Goal: Obtain resource: Download file/media

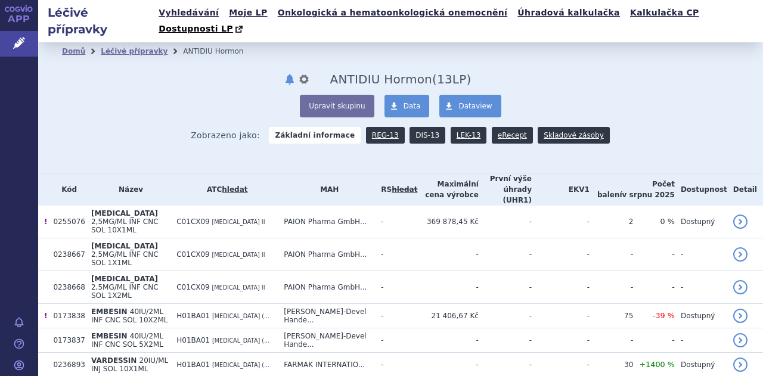
click at [414, 127] on link "DIS-13" at bounding box center [428, 135] width 36 height 17
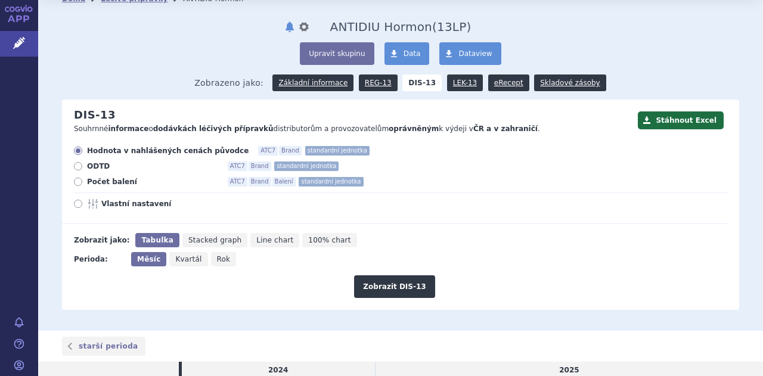
scroll to position [38, 0]
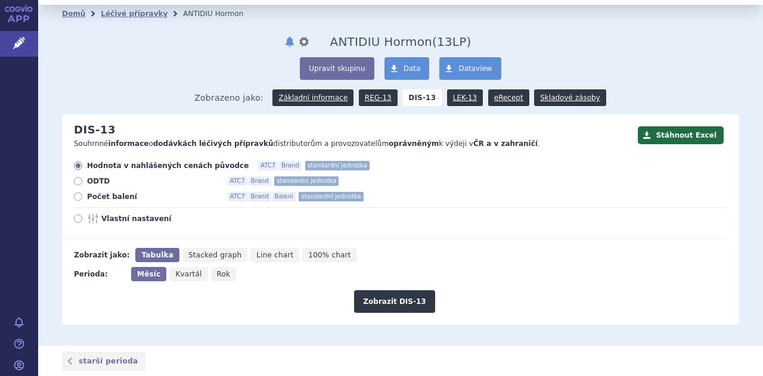
click at [79, 193] on icon at bounding box center [78, 197] width 8 height 8
click at [79, 194] on input "Počet balení ATC7 Brand Balení standardní jednotka" at bounding box center [79, 198] width 8 height 8
radio input "true"
click at [378, 290] on button "Zobrazit DIS-13" at bounding box center [394, 301] width 81 height 23
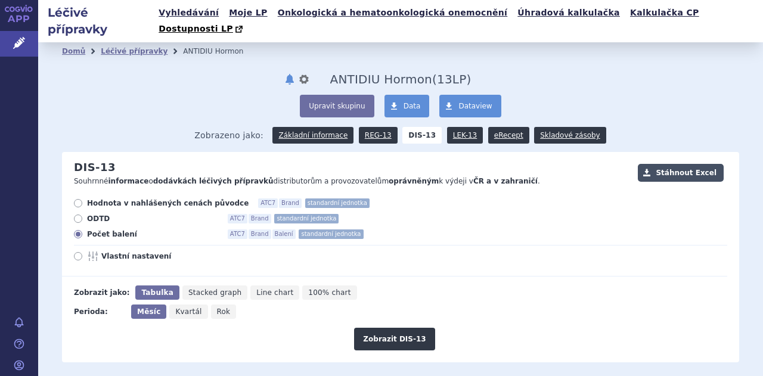
click at [664, 164] on button "Stáhnout Excel" at bounding box center [681, 173] width 86 height 18
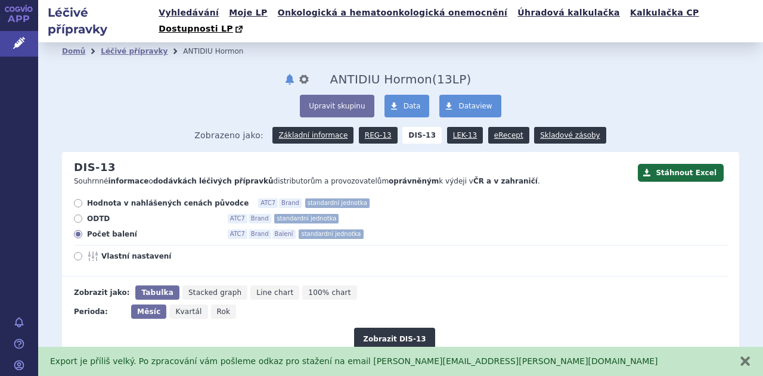
click at [79, 199] on icon at bounding box center [78, 203] width 8 height 8
click at [79, 201] on input "Hodnota v nahlášených cenách původce ATC7 Brand standardní jednotka" at bounding box center [79, 205] width 8 height 8
radio input "true"
click at [382, 328] on button "Zobrazit DIS-13" at bounding box center [394, 339] width 81 height 23
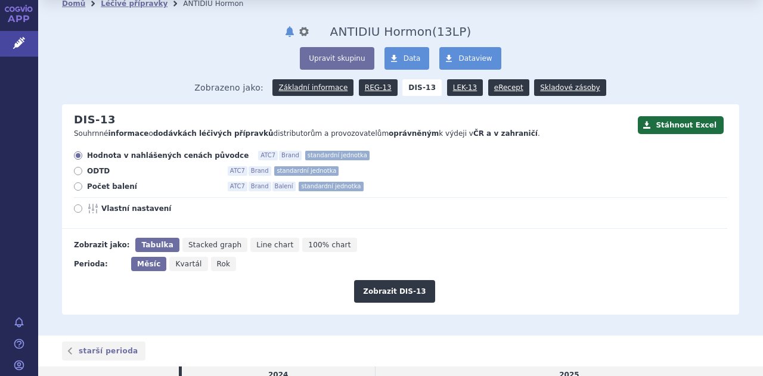
scroll to position [47, 0]
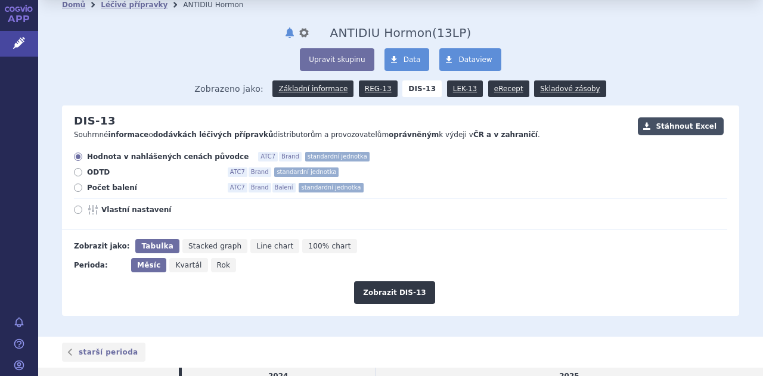
click at [668, 117] on button "Stáhnout Excel" at bounding box center [681, 126] width 86 height 18
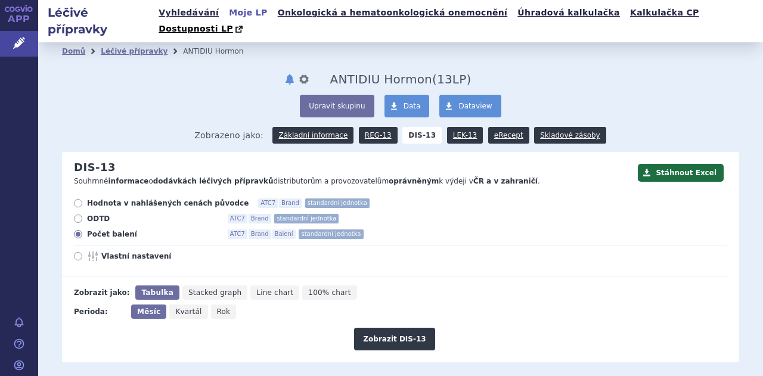
click at [240, 8] on link "Moje LP" at bounding box center [247, 13] width 45 height 16
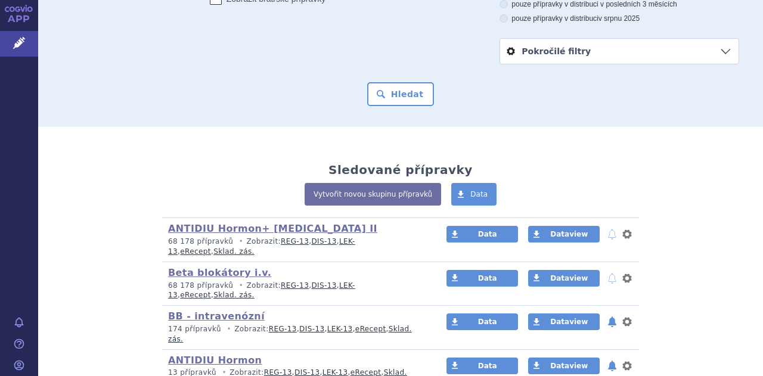
scroll to position [173, 0]
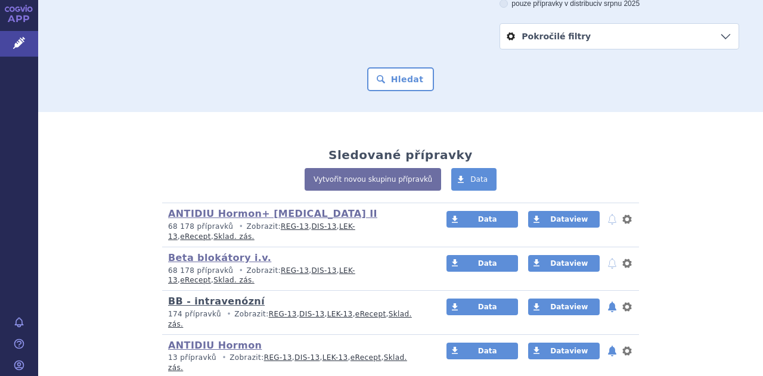
click at [211, 296] on link "BB - intravenózní" at bounding box center [216, 301] width 97 height 11
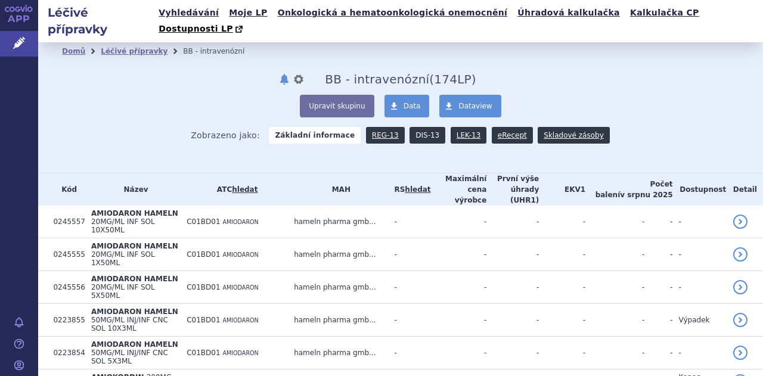
click at [417, 127] on link "DIS-13" at bounding box center [428, 135] width 36 height 17
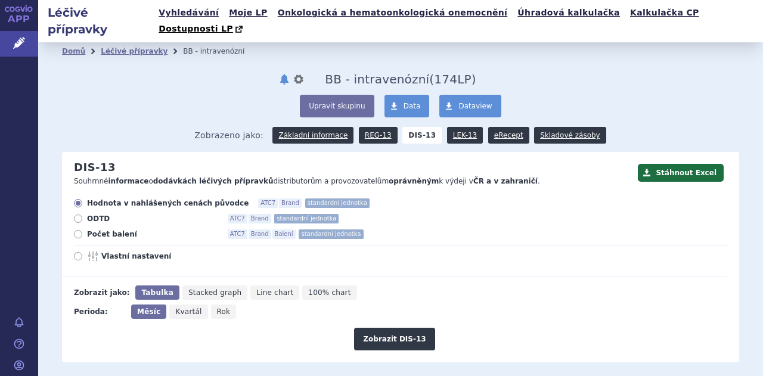
click at [82, 230] on label "Počet balení ATC7 Brand Balení standardní jednotka" at bounding box center [401, 235] width 654 height 10
click at [82, 232] on input "Počet balení ATC7 Brand Balení standardní jednotka" at bounding box center [79, 236] width 8 height 8
radio input "true"
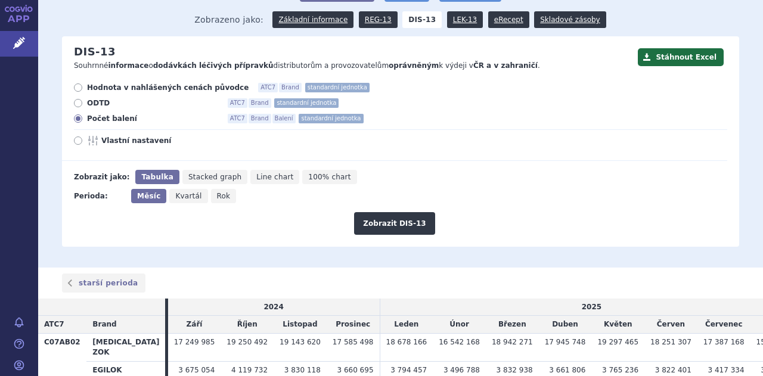
scroll to position [120, 0]
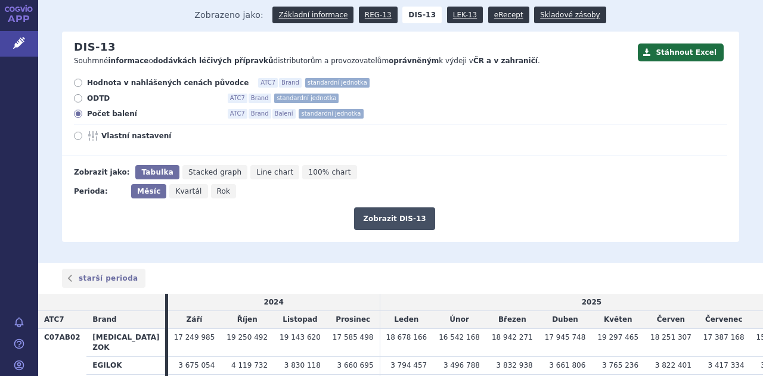
click at [410, 208] on button "Zobrazit DIS-13" at bounding box center [394, 219] width 81 height 23
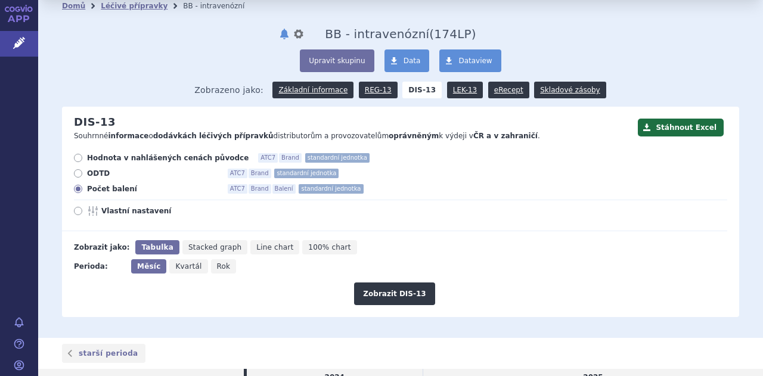
scroll to position [20, 0]
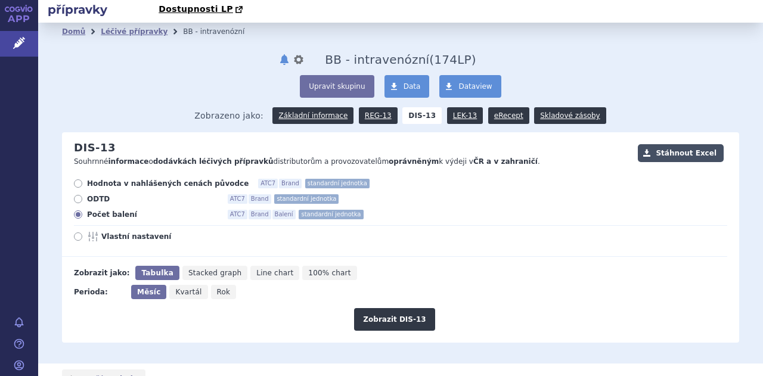
click at [673, 144] on button "Stáhnout Excel" at bounding box center [681, 153] width 86 height 18
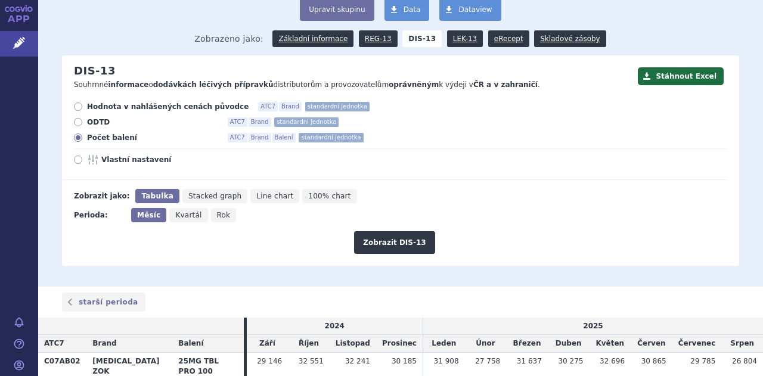
scroll to position [95, 0]
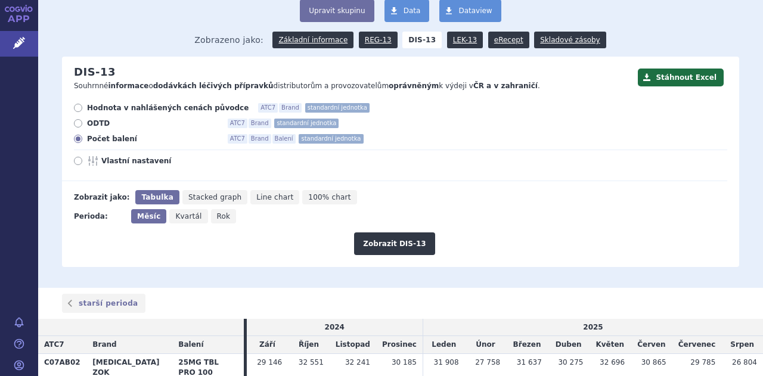
click at [81, 104] on icon at bounding box center [78, 108] width 8 height 8
click at [81, 106] on input "Hodnota v nahlášených cenách původce ATC7 Brand standardní jednotka" at bounding box center [79, 110] width 8 height 8
radio input "true"
click at [371, 233] on button "Zobrazit DIS-13" at bounding box center [394, 244] width 81 height 23
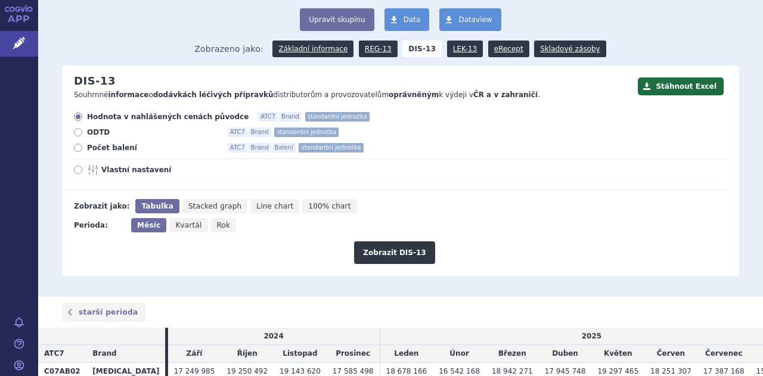
scroll to position [64, 0]
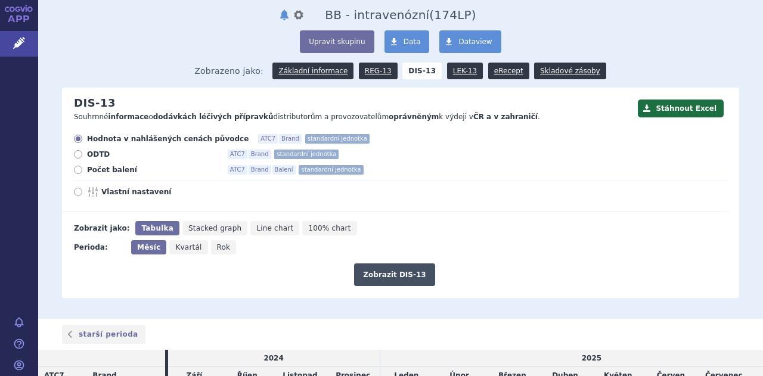
click at [389, 264] on button "Zobrazit DIS-13" at bounding box center [394, 275] width 81 height 23
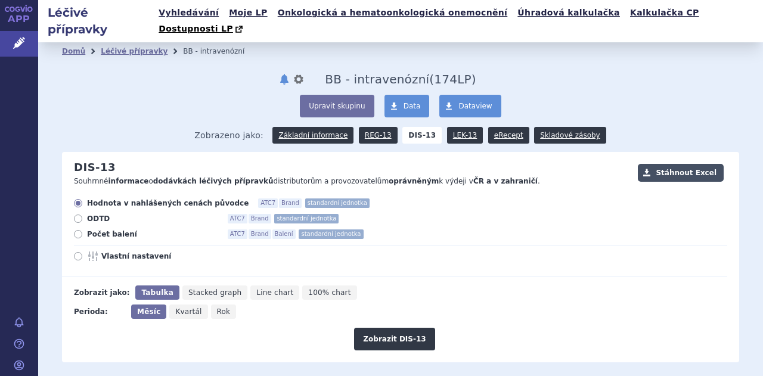
click at [681, 164] on button "Stáhnout Excel" at bounding box center [681, 173] width 86 height 18
